Goal: Task Accomplishment & Management: Manage account settings

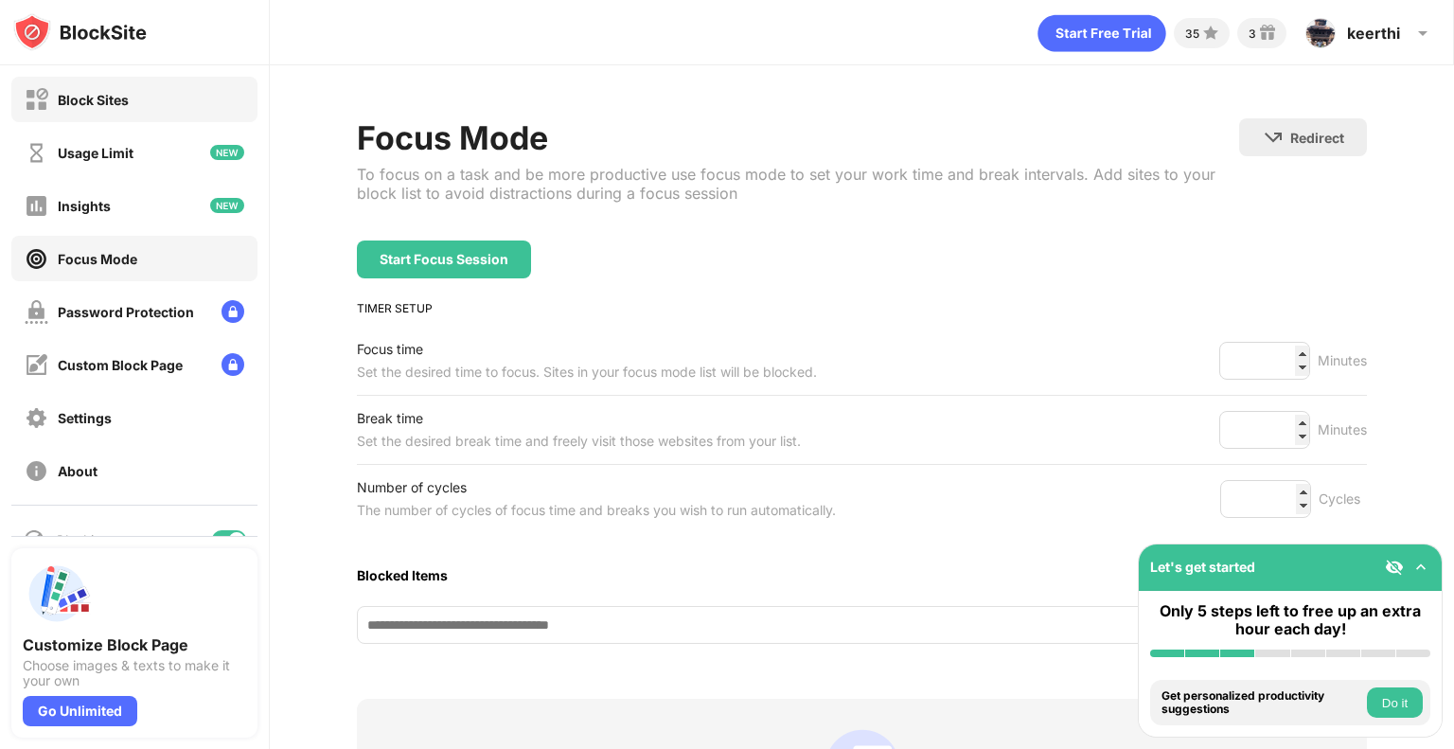
click at [131, 109] on div "Block Sites" at bounding box center [134, 99] width 246 height 45
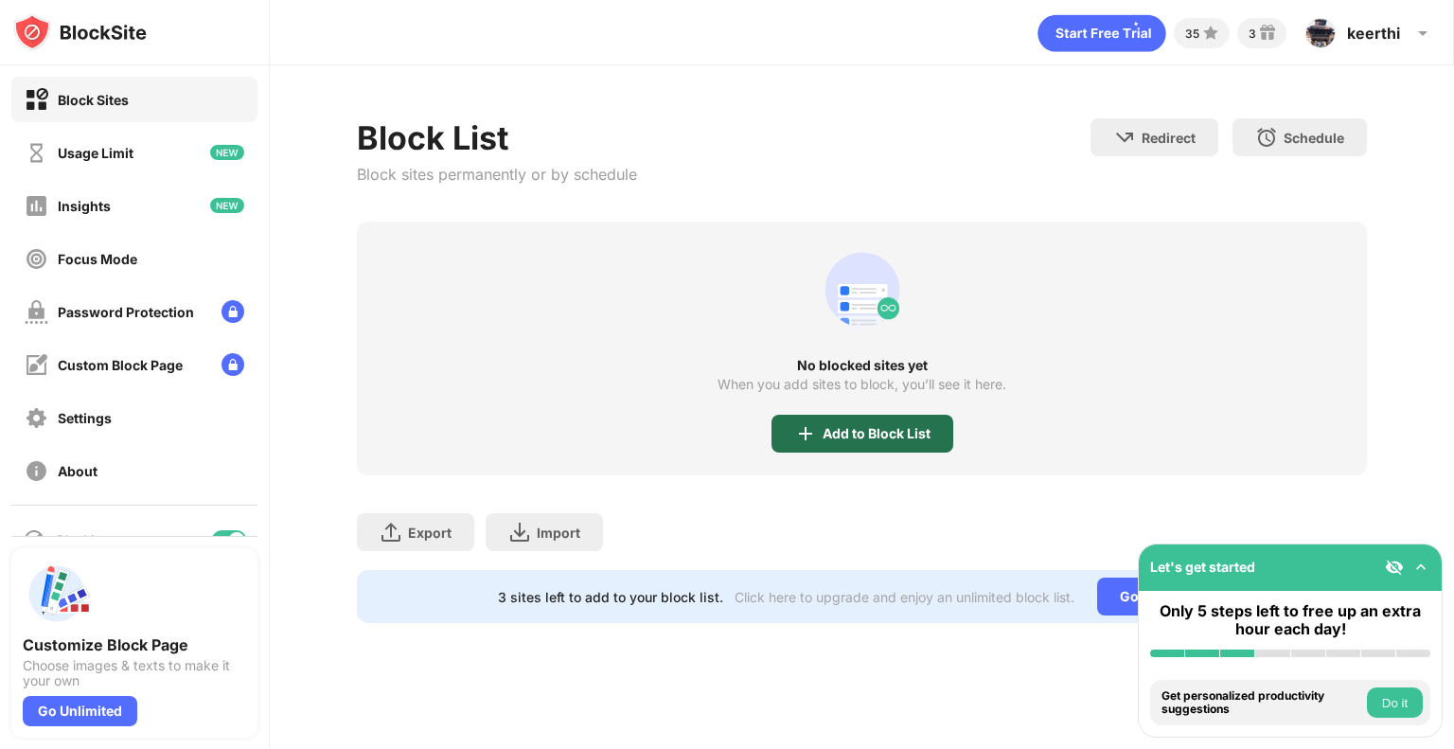
click at [845, 421] on div "Add to Block List" at bounding box center [863, 434] width 182 height 38
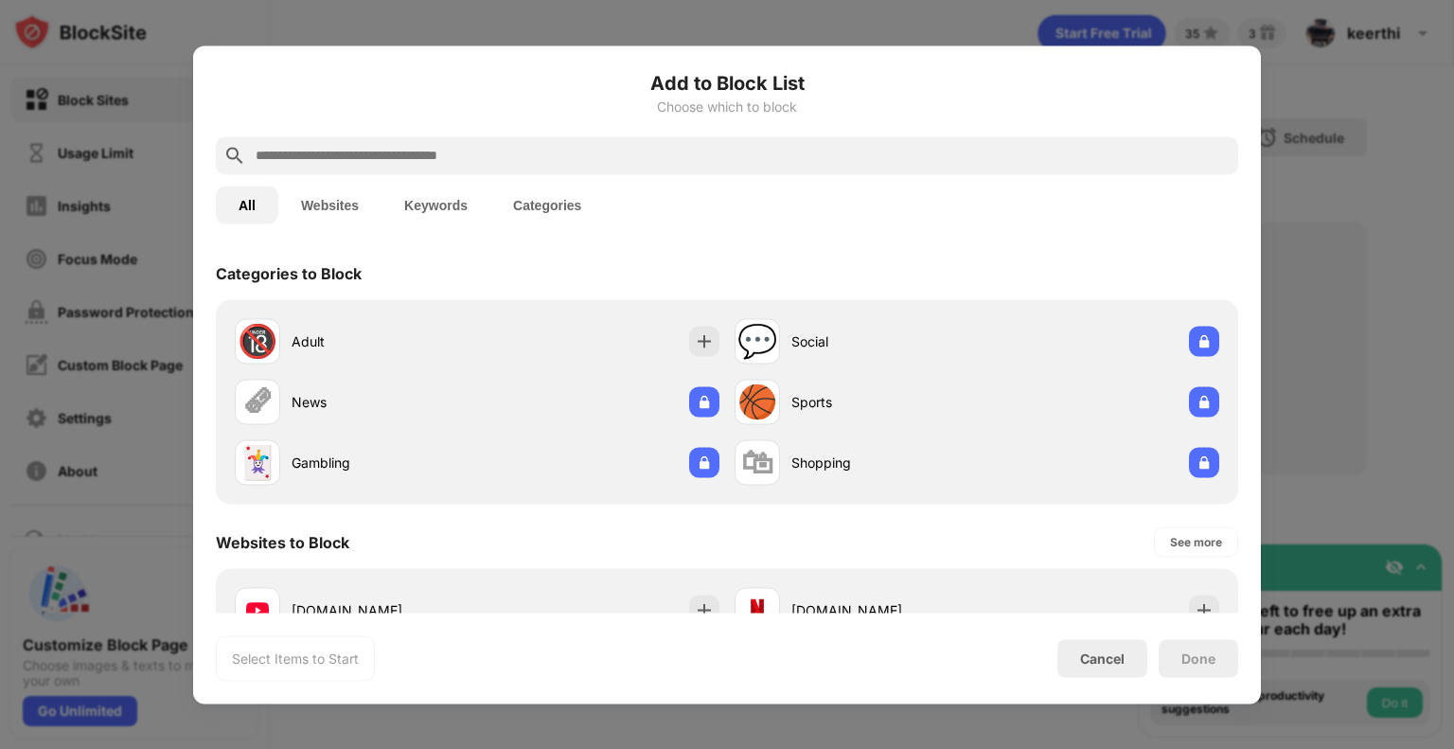
click at [735, 144] on input "text" at bounding box center [742, 155] width 977 height 23
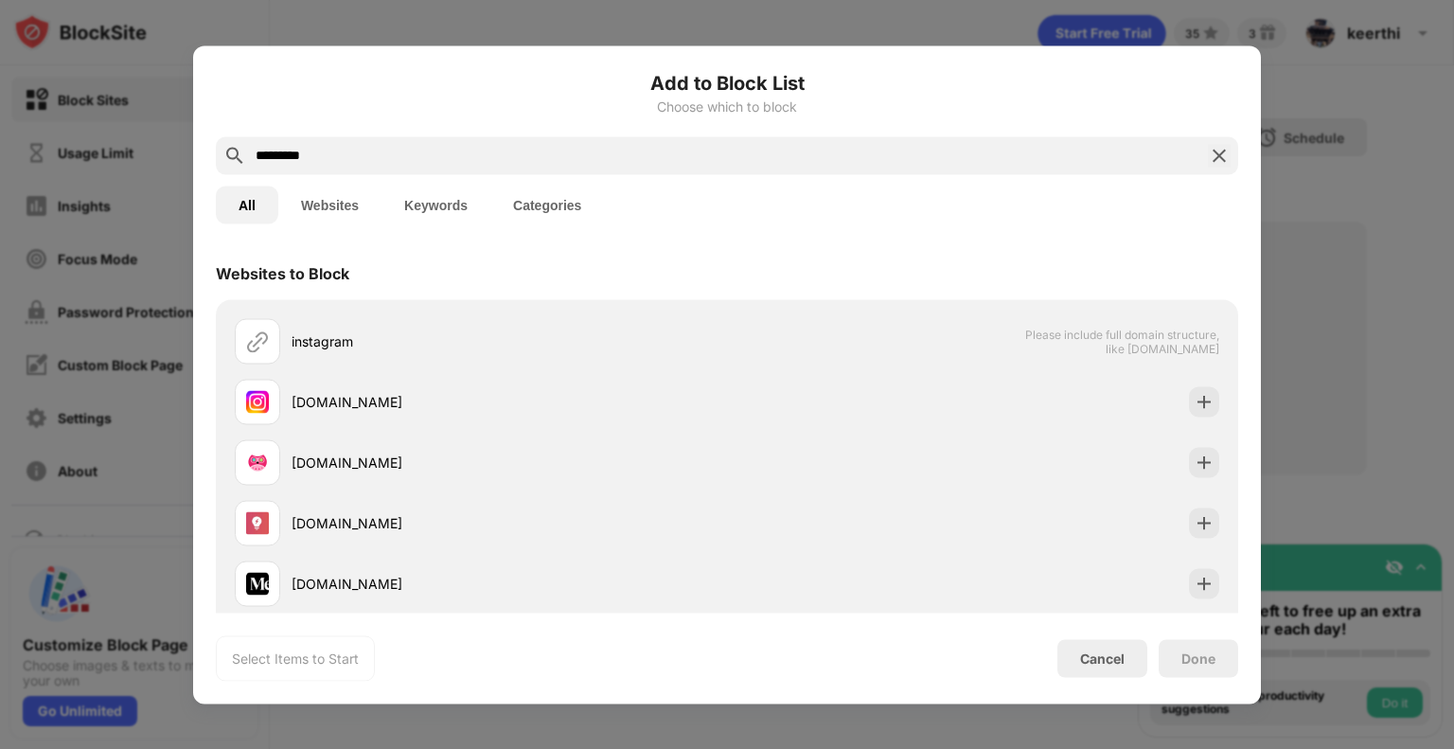
type input "*********"
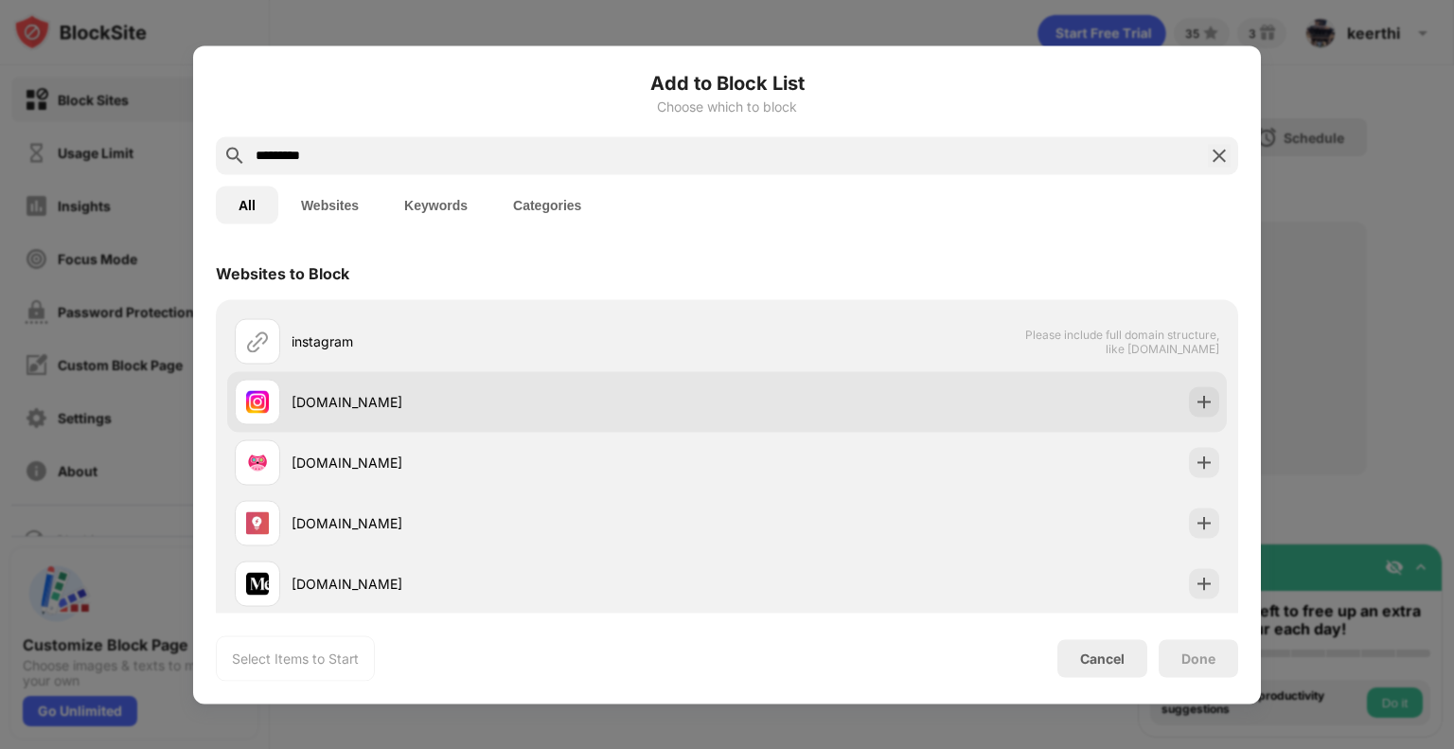
click at [799, 393] on div "instagram.com" at bounding box center [727, 401] width 1000 height 61
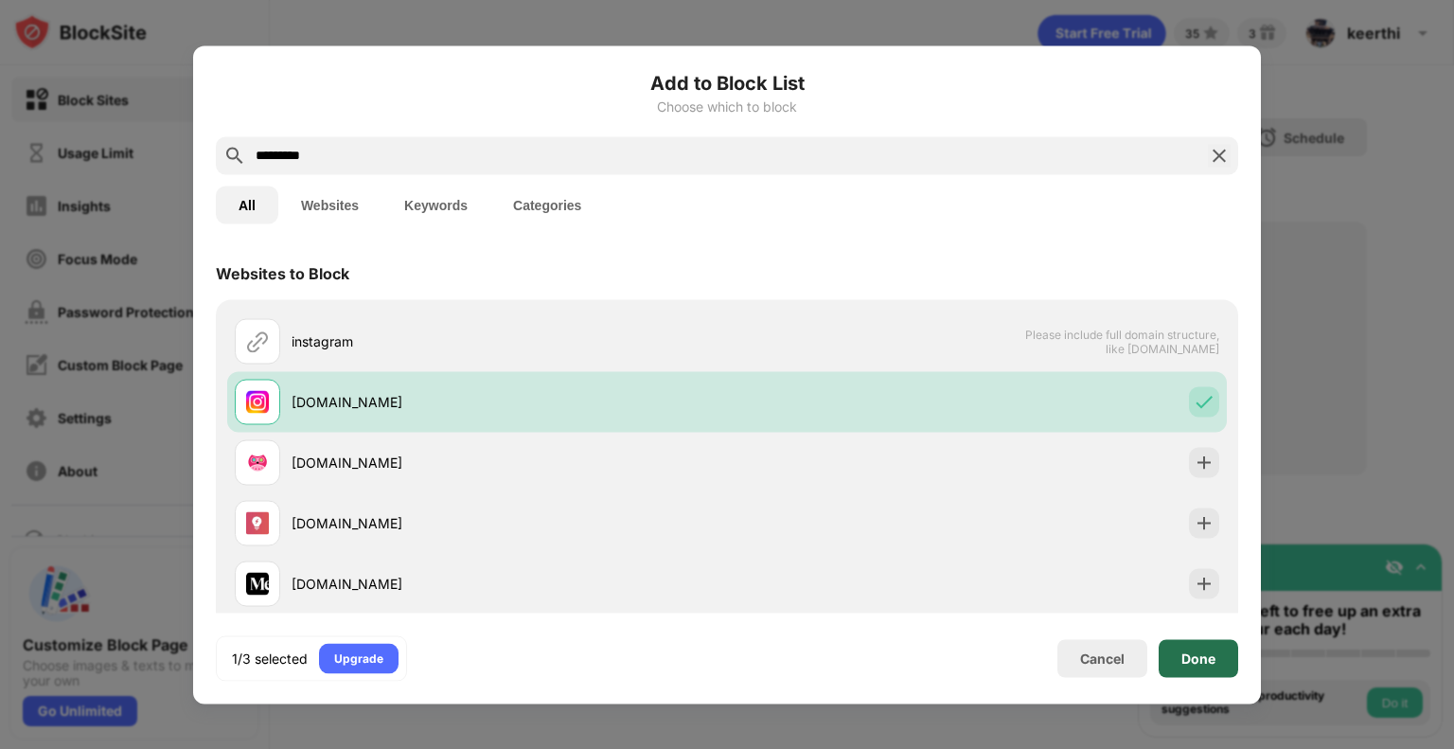
click at [1204, 639] on div "Done" at bounding box center [1199, 658] width 80 height 38
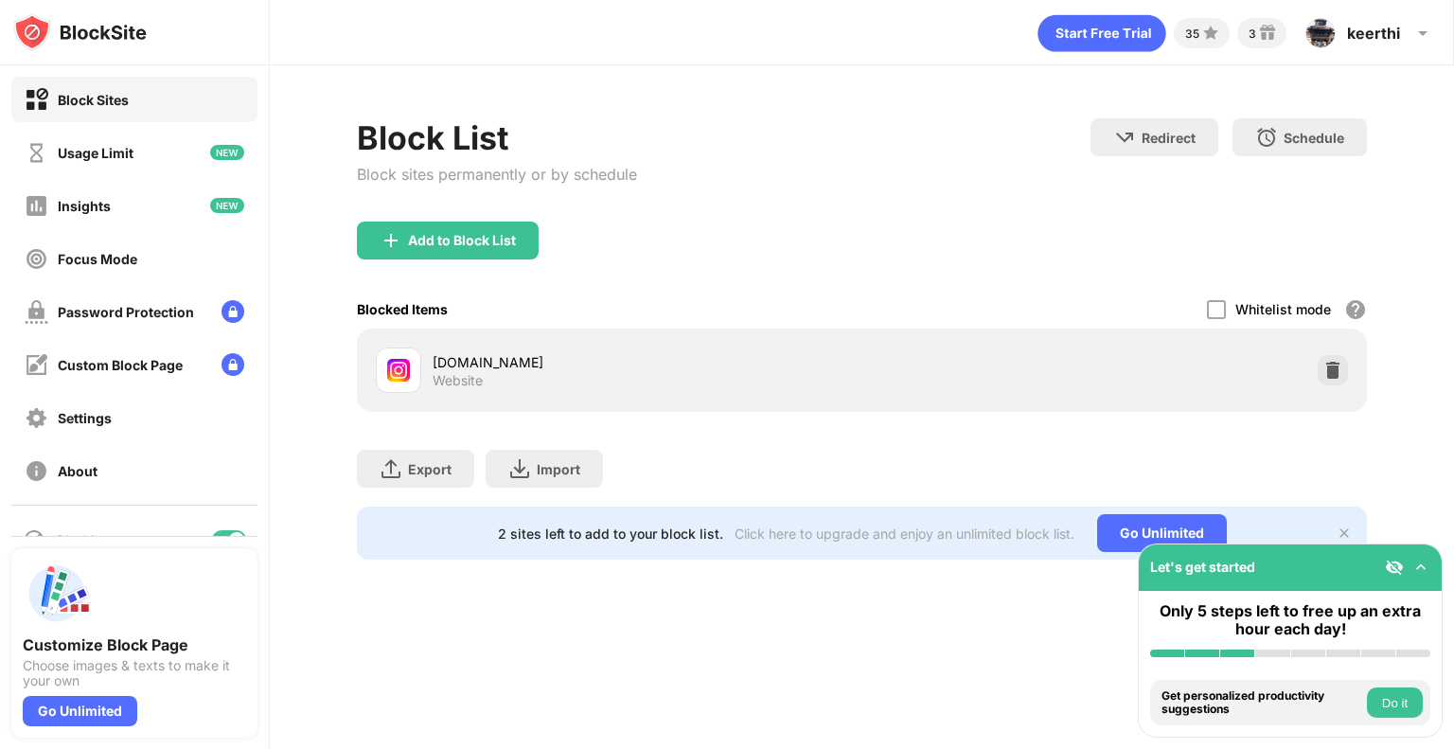
click at [1398, 699] on button "Do it" at bounding box center [1395, 702] width 56 height 30
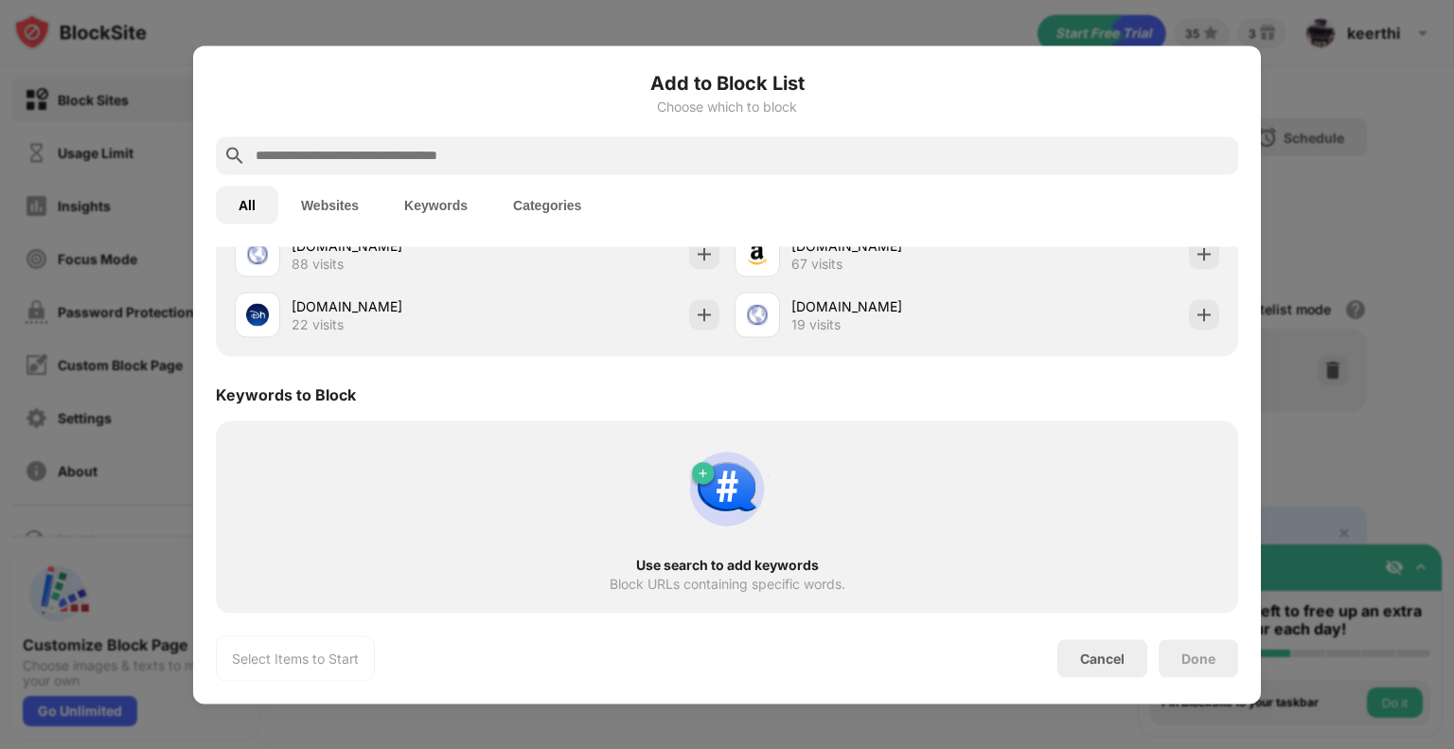
scroll to position [720, 0]
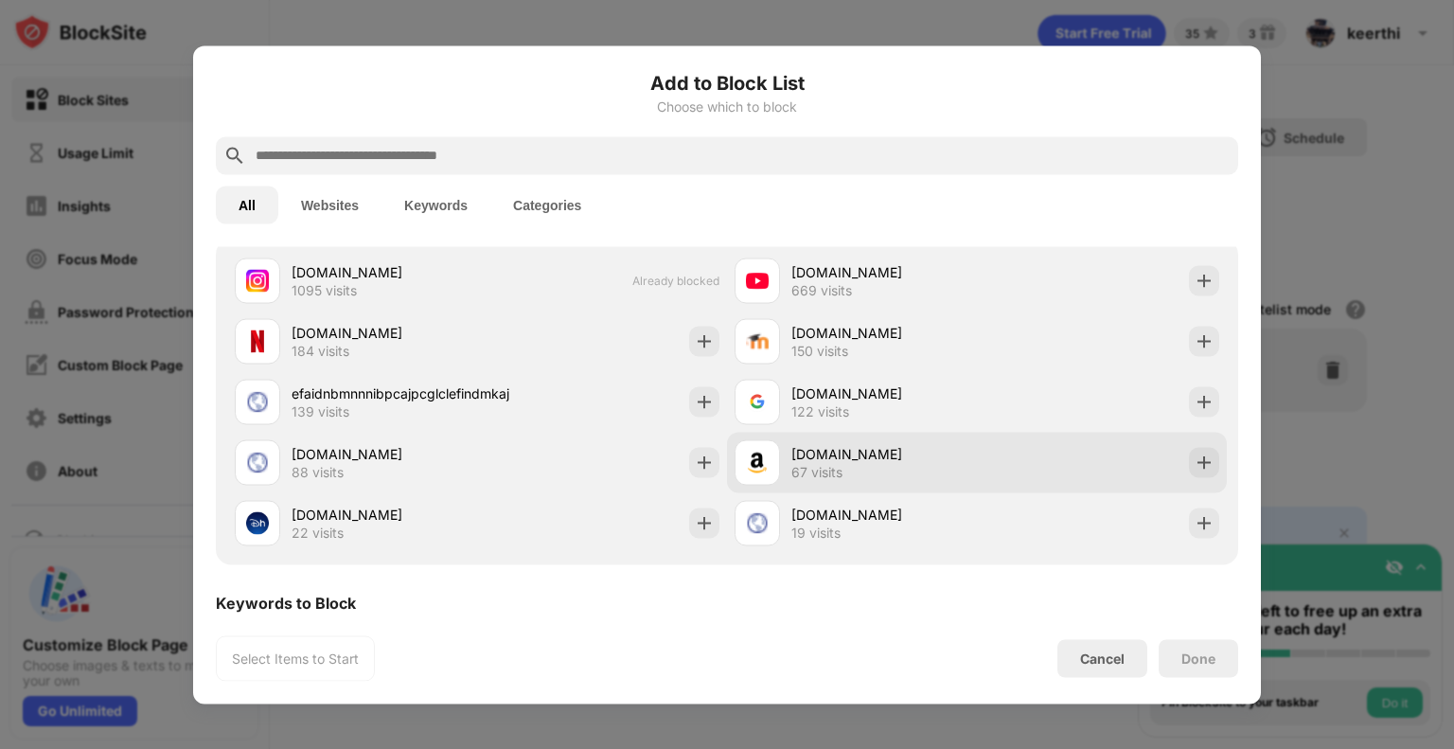
click at [727, 470] on div "amazon.in 67 visits" at bounding box center [977, 462] width 500 height 61
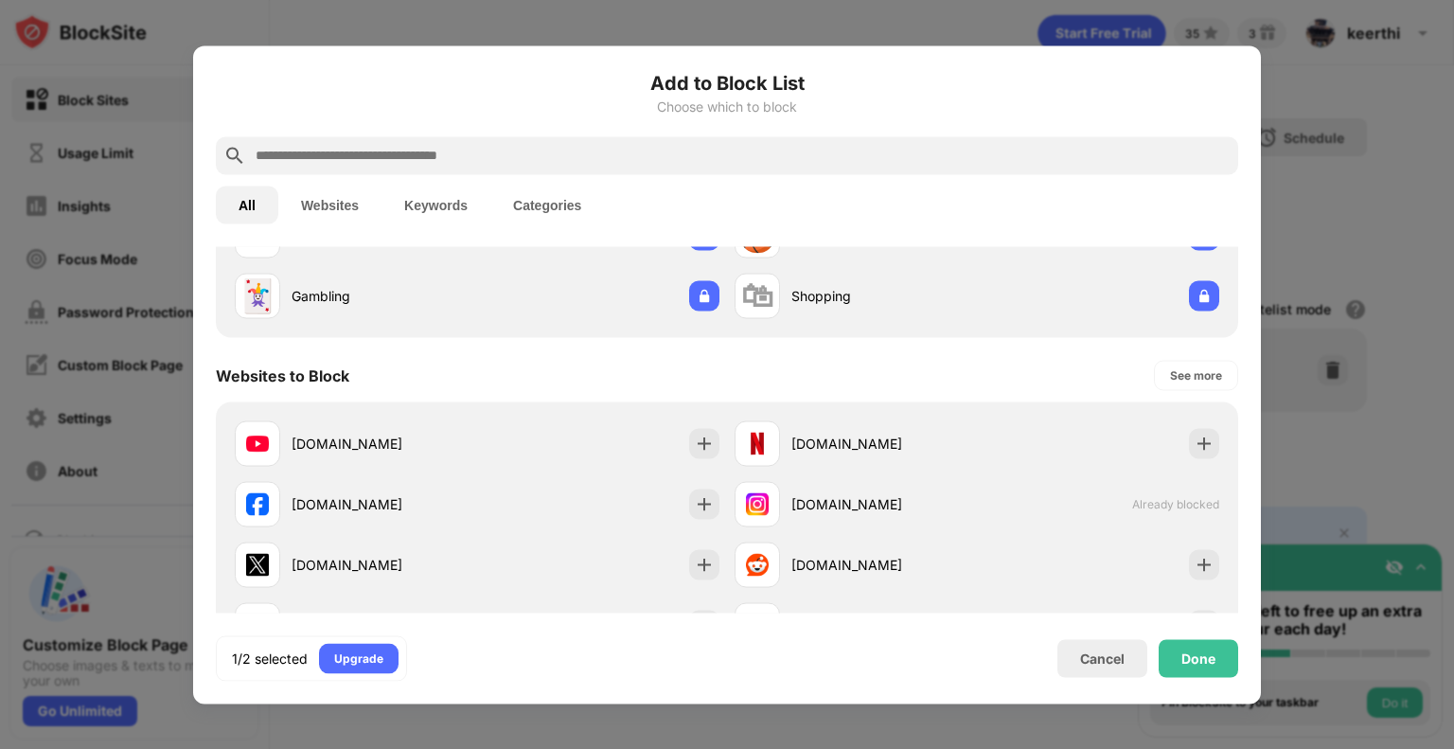
scroll to position [0, 0]
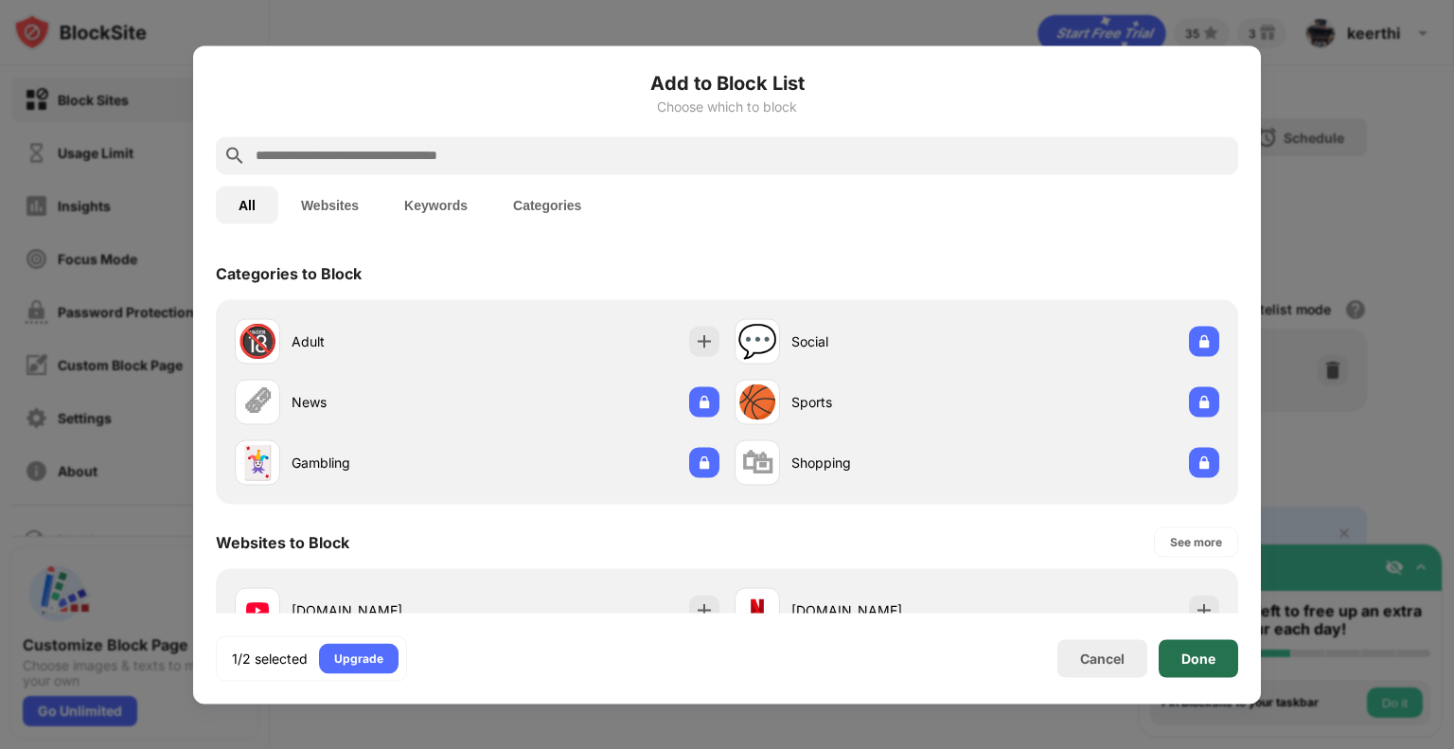
click at [1201, 660] on div "Done" at bounding box center [1199, 658] width 34 height 15
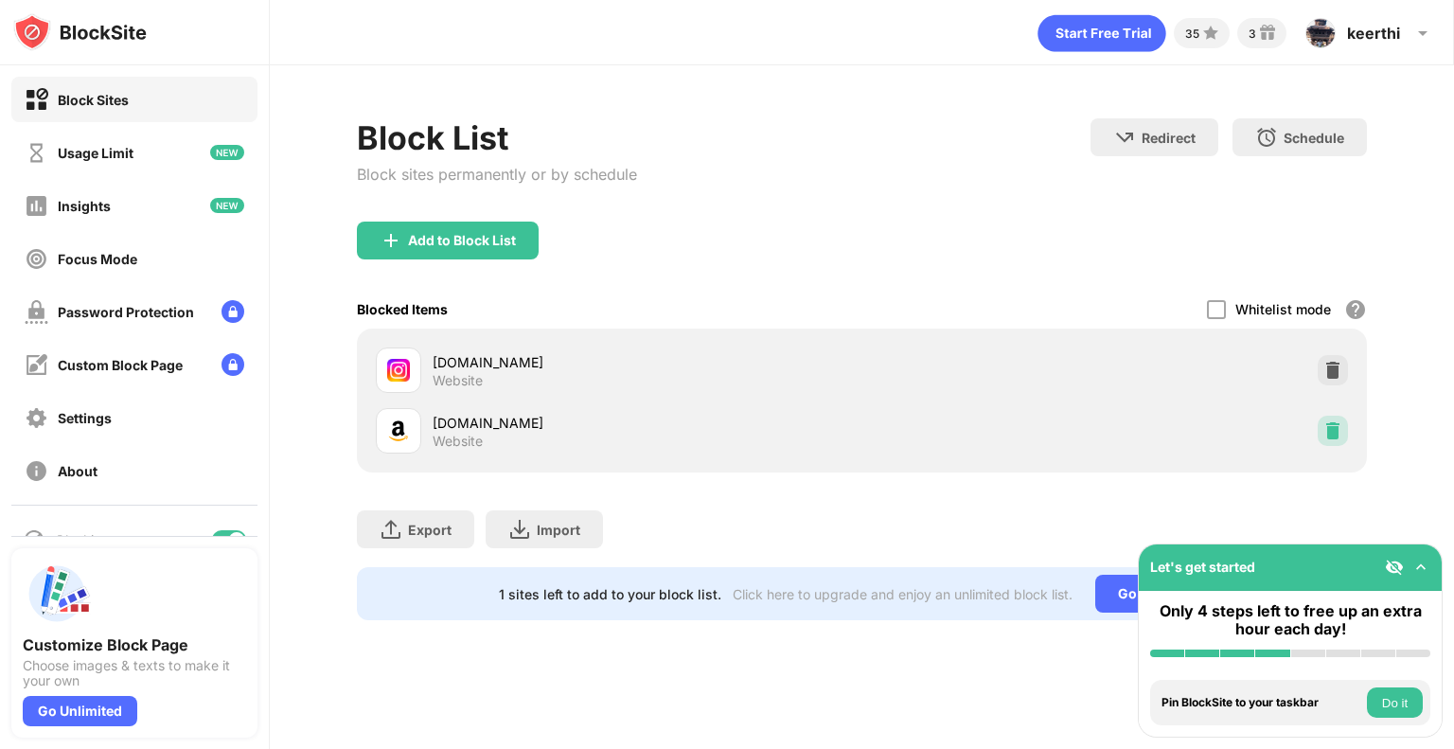
click at [1329, 433] on img at bounding box center [1333, 430] width 19 height 19
